Goal: Navigation & Orientation: Find specific page/section

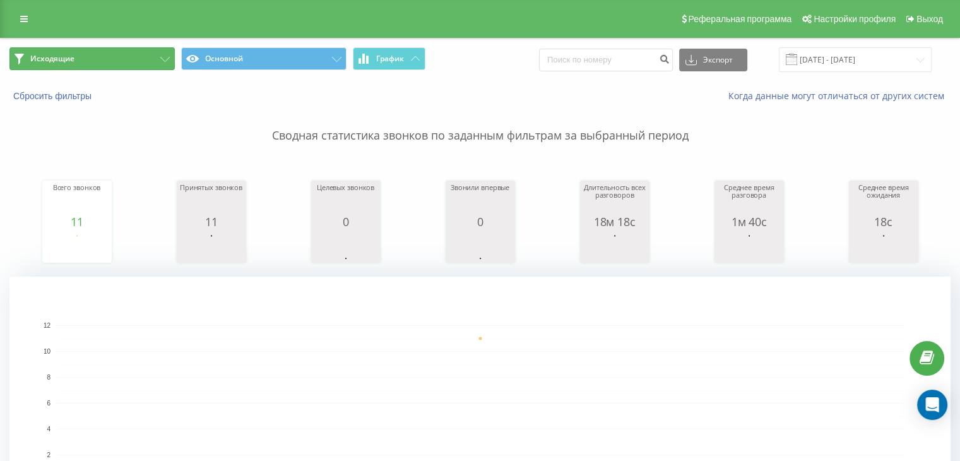
drag, startPoint x: 129, startPoint y: 52, endPoint x: 146, endPoint y: 100, distance: 50.3
click at [129, 52] on button "Исходящие" at bounding box center [91, 58] width 165 height 23
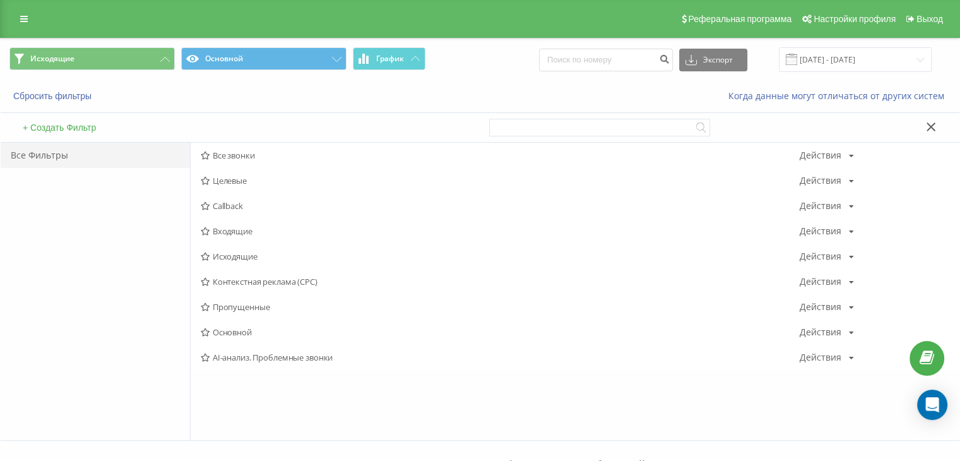
click at [220, 226] on span "Входящие" at bounding box center [500, 230] width 599 height 9
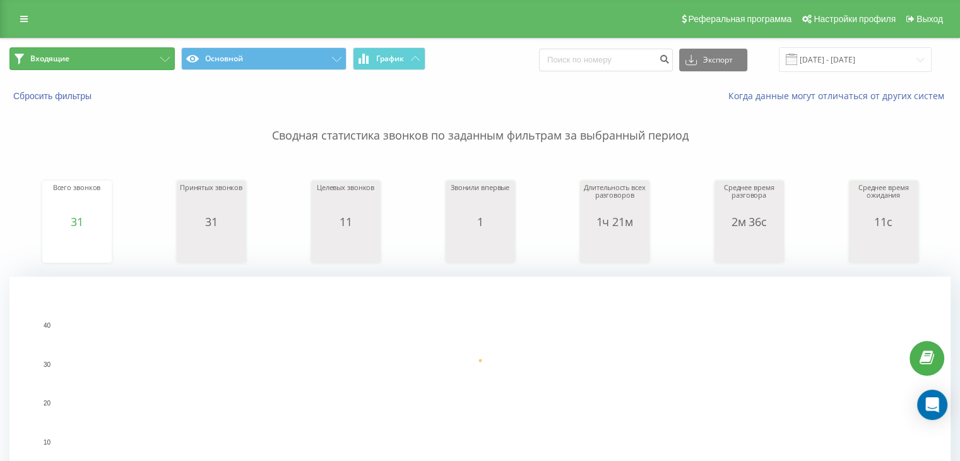
click at [134, 58] on button "Входящие" at bounding box center [91, 58] width 165 height 23
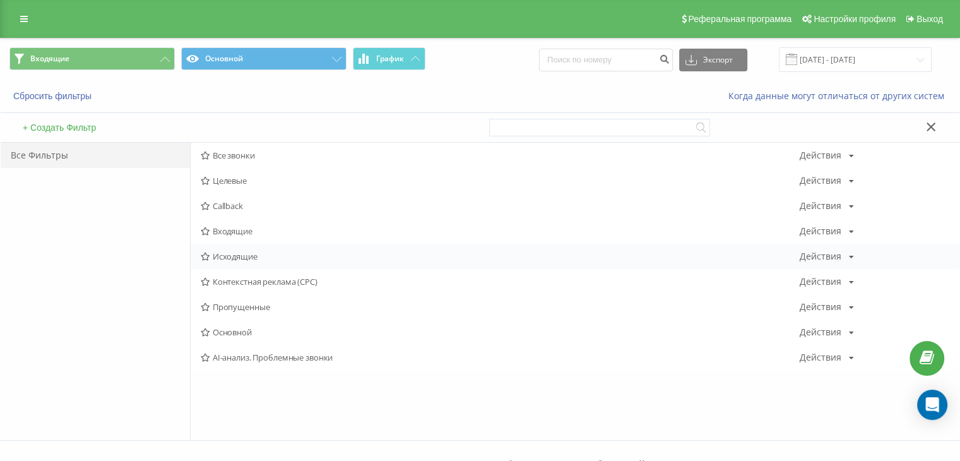
click at [283, 253] on span "Исходящие" at bounding box center [500, 256] width 599 height 9
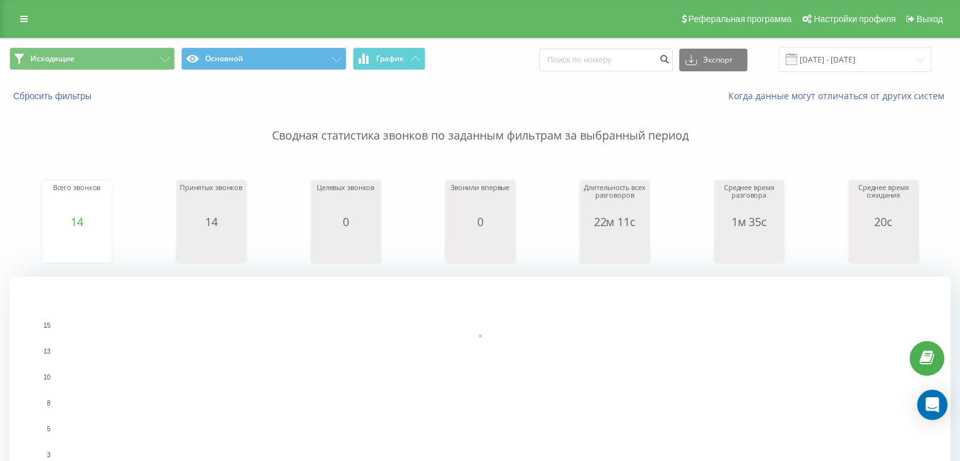
click at [122, 74] on div "Исходящие Основной График Экспорт .csv .xls .xlsx [DATE] - [DATE]" at bounding box center [480, 59] width 958 height 42
drag, startPoint x: 129, startPoint y: 66, endPoint x: 142, endPoint y: 102, distance: 37.5
click at [131, 66] on button "Исходящие" at bounding box center [91, 58] width 165 height 23
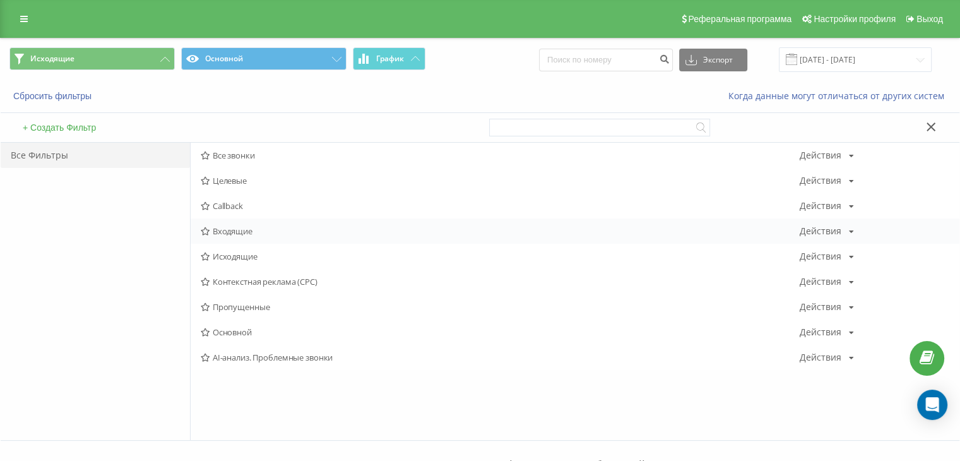
click at [250, 227] on span "Входящие" at bounding box center [500, 230] width 599 height 9
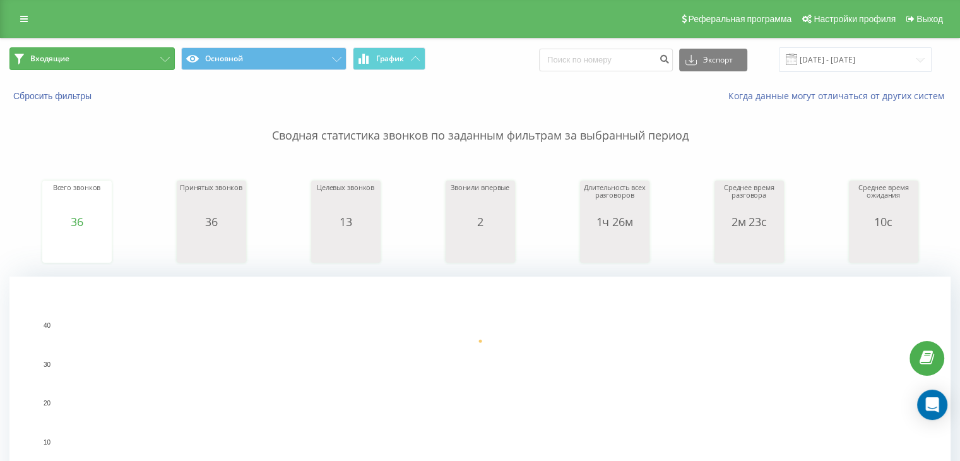
click at [151, 68] on button "Входящие" at bounding box center [91, 58] width 165 height 23
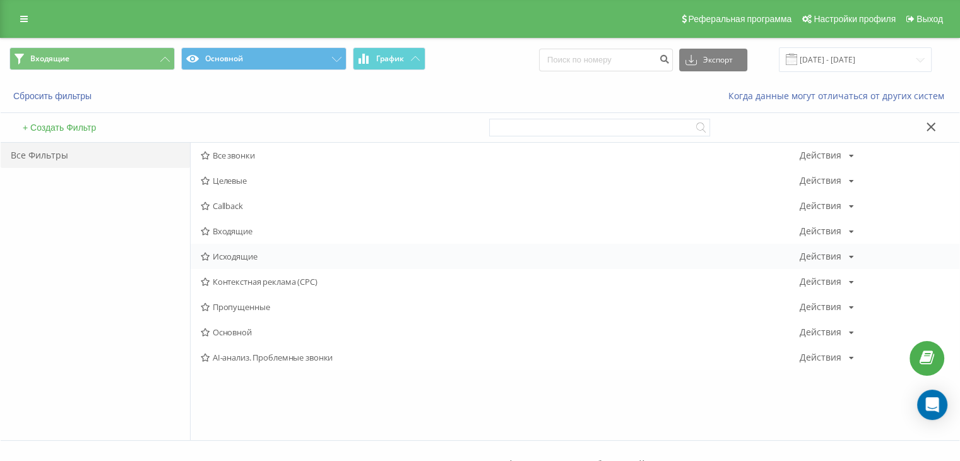
click at [222, 246] on div "Исходящие Действия Редактировать Копировать Удалить По умолчанию Поделиться" at bounding box center [575, 256] width 768 height 25
click at [221, 252] on span "Исходящие" at bounding box center [500, 256] width 599 height 9
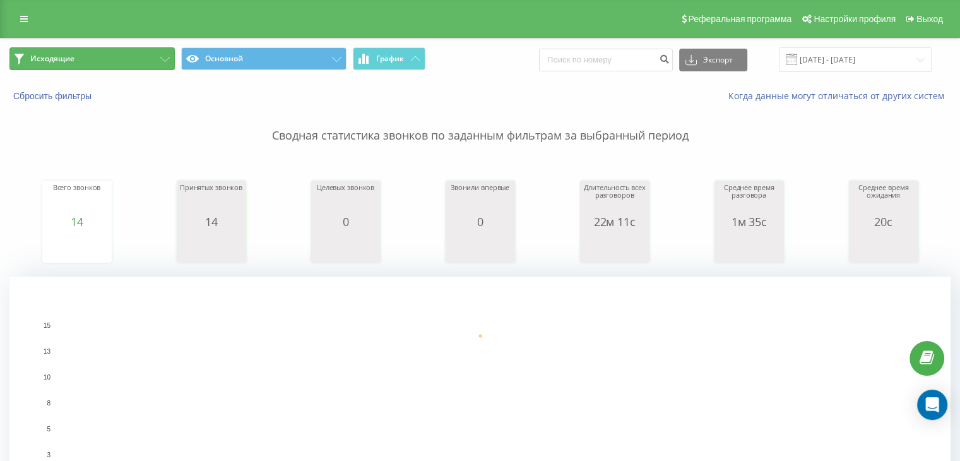
click at [151, 62] on button "Исходящие" at bounding box center [91, 58] width 165 height 23
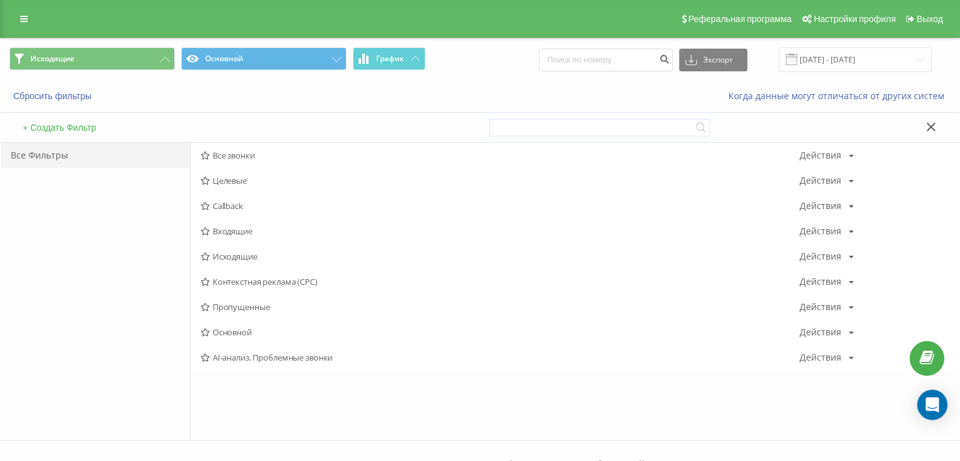
click at [241, 232] on span "Входящие" at bounding box center [500, 230] width 599 height 9
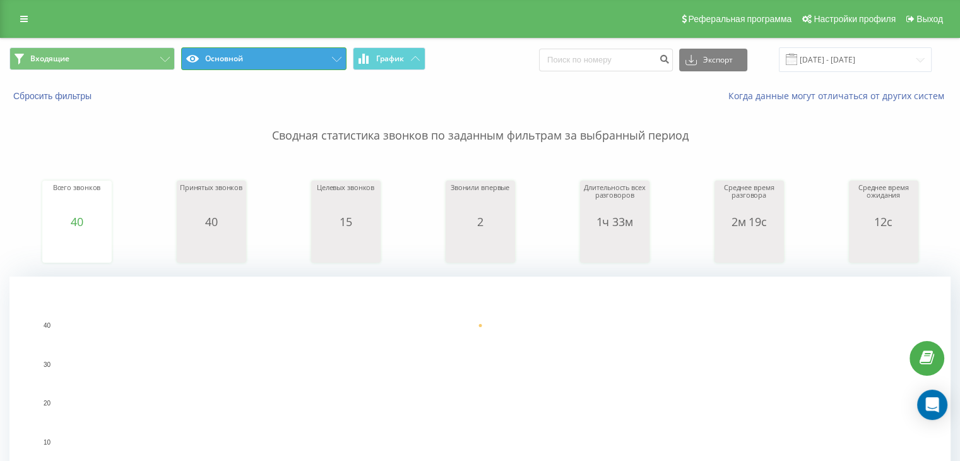
click at [184, 65] on button "Основной" at bounding box center [263, 58] width 165 height 23
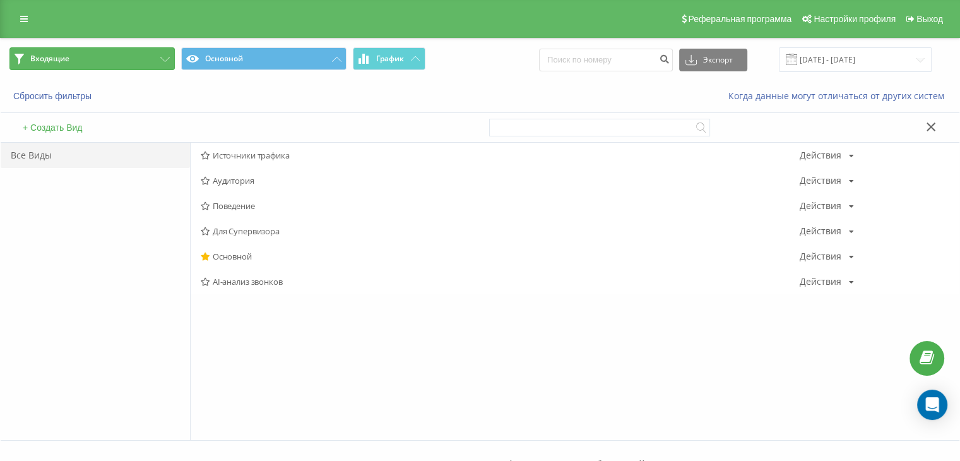
click at [141, 62] on button "Входящие" at bounding box center [91, 58] width 165 height 23
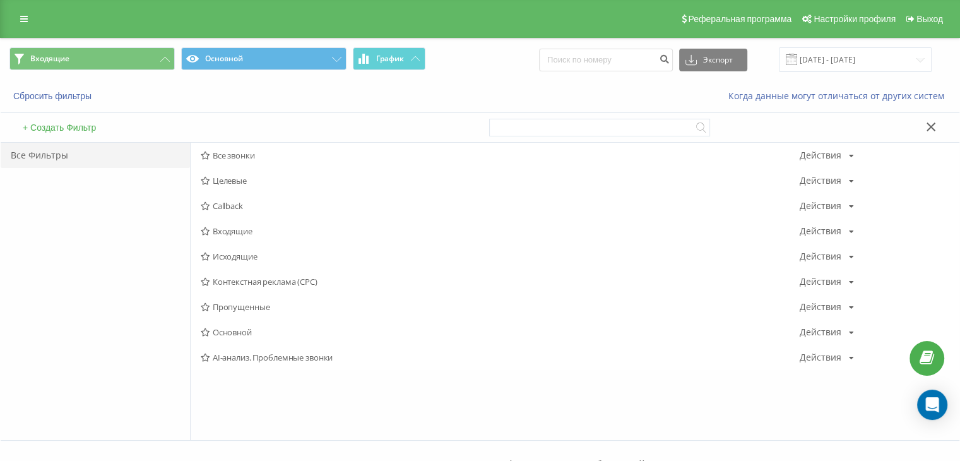
click at [216, 226] on span "Входящие" at bounding box center [500, 230] width 599 height 9
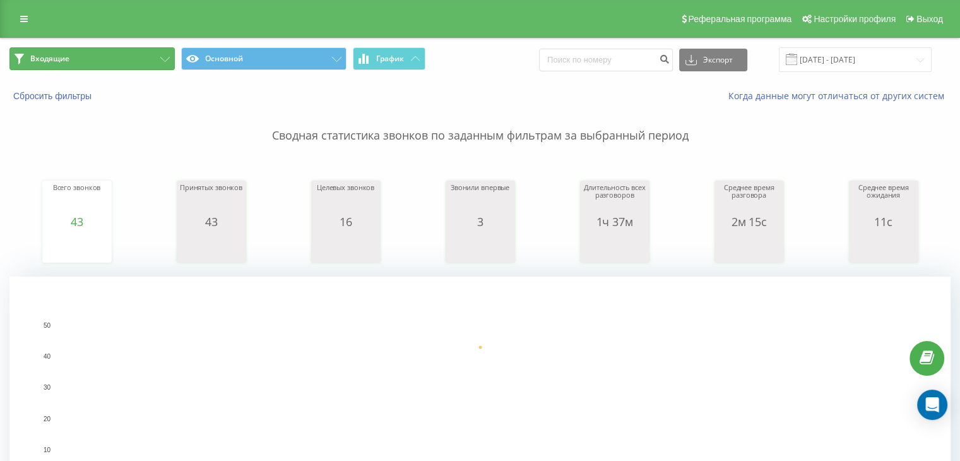
click at [89, 54] on button "Входящие" at bounding box center [91, 58] width 165 height 23
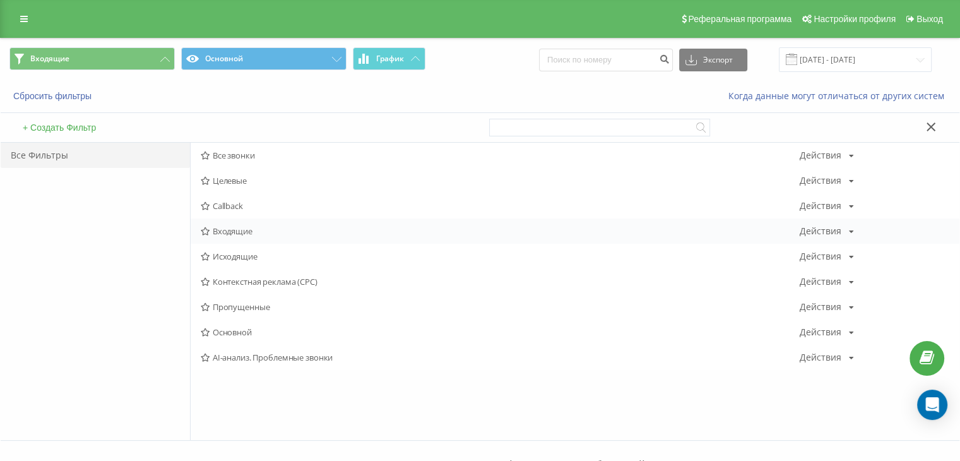
click at [233, 230] on span "Входящие" at bounding box center [500, 230] width 599 height 9
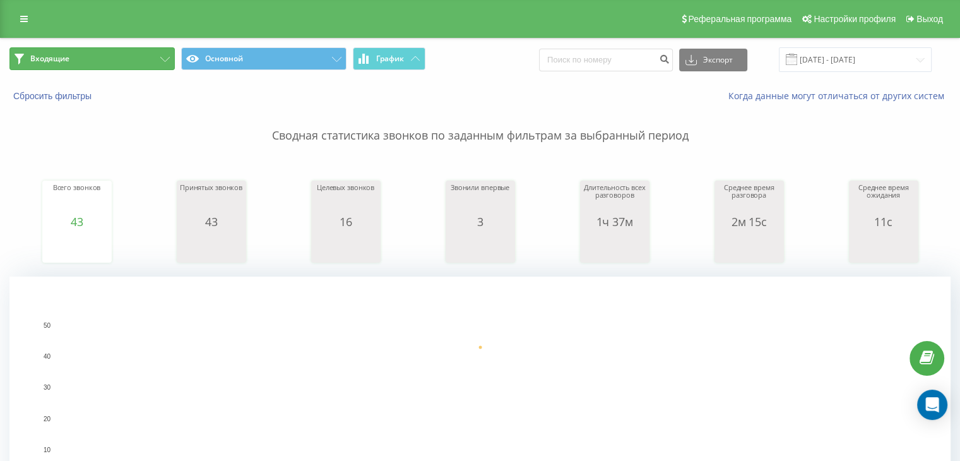
click at [142, 47] on button "Входящие" at bounding box center [91, 58] width 165 height 23
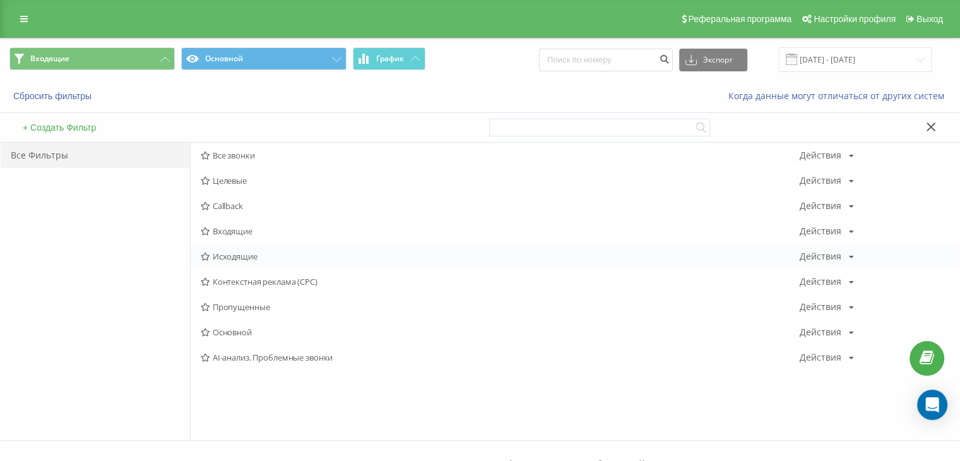
click at [235, 249] on div "Исходящие Действия Редактировать Копировать Удалить По умолчанию Поделиться" at bounding box center [575, 256] width 768 height 25
click at [230, 256] on span "Исходящие" at bounding box center [500, 256] width 599 height 9
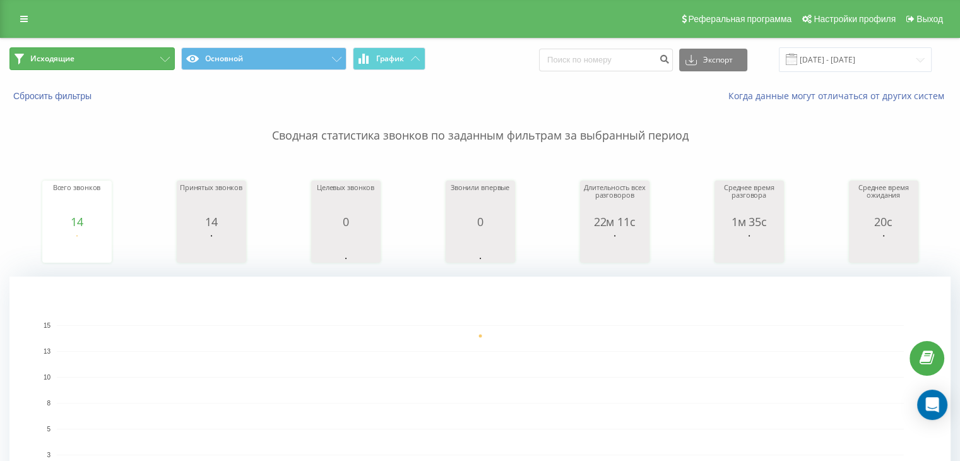
click at [134, 64] on button "Исходящие" at bounding box center [91, 58] width 165 height 23
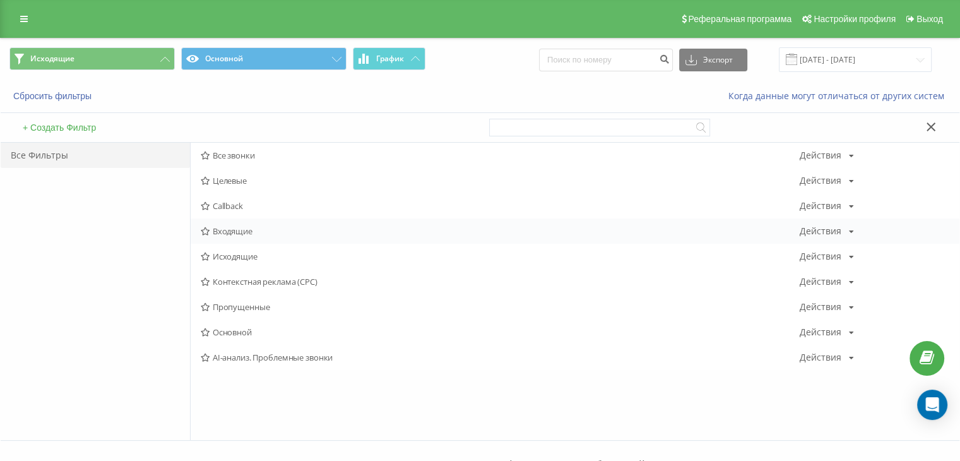
click at [228, 236] on div "Входящие Действия Редактировать Копировать Удалить По умолчанию Поделиться" at bounding box center [575, 230] width 768 height 25
click at [225, 233] on span "Входящие" at bounding box center [500, 230] width 599 height 9
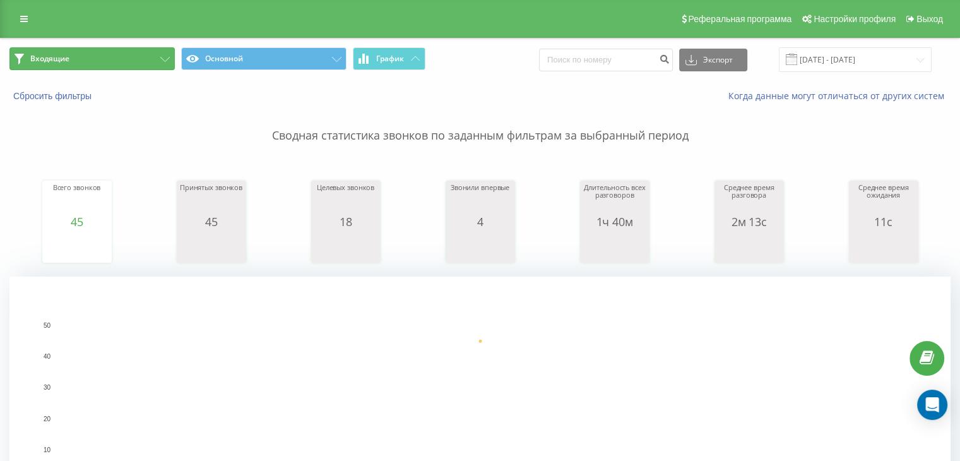
click at [146, 61] on button "Входящие" at bounding box center [91, 58] width 165 height 23
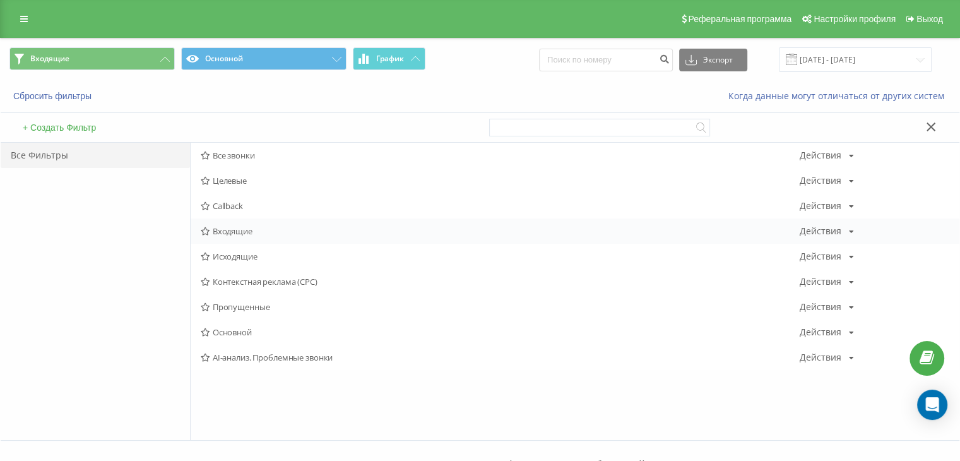
click at [209, 229] on icon at bounding box center [205, 231] width 9 height 8
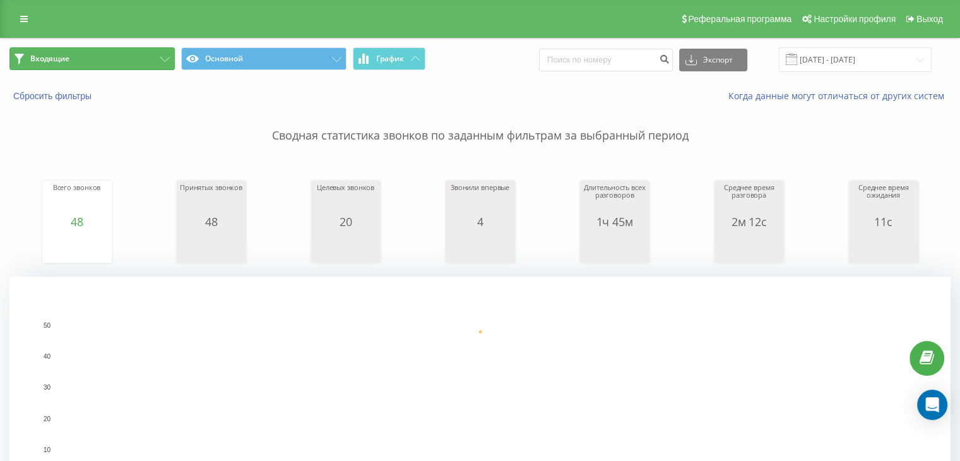
click at [139, 62] on button "Входящие" at bounding box center [91, 58] width 165 height 23
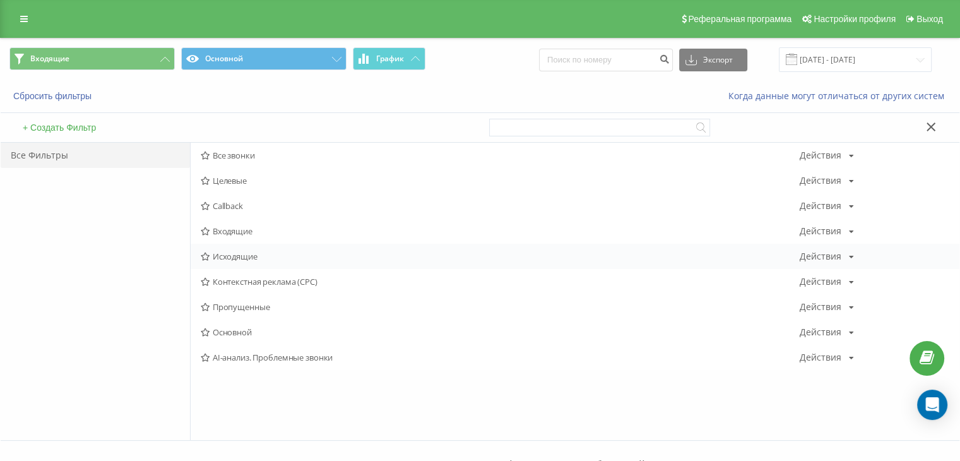
click at [207, 261] on div "Исходящие Действия Редактировать Копировать Удалить По умолчанию Поделиться" at bounding box center [575, 256] width 768 height 25
click at [208, 256] on icon at bounding box center [205, 256] width 9 height 8
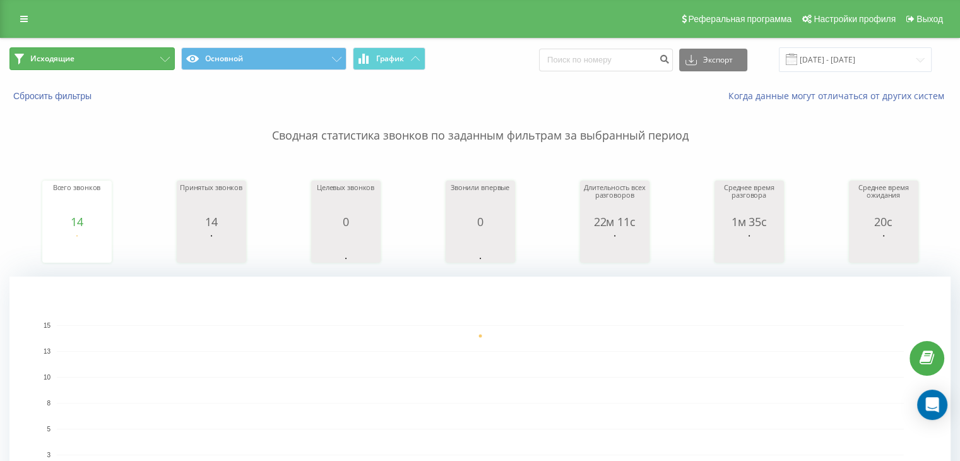
click at [24, 56] on button "Исходящие" at bounding box center [91, 58] width 165 height 23
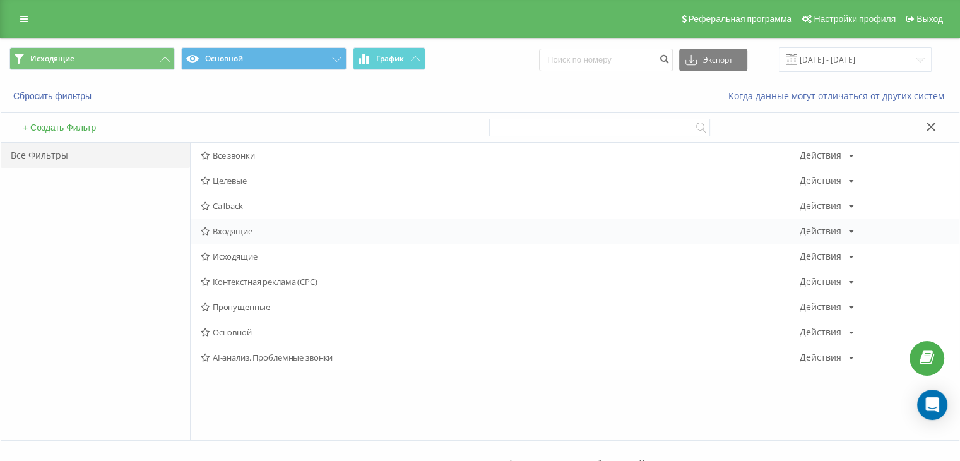
click at [226, 224] on div "Входящие Действия Редактировать Копировать Удалить По умолчанию Поделиться" at bounding box center [575, 230] width 768 height 25
click at [218, 231] on span "Входящие" at bounding box center [500, 230] width 599 height 9
